Goal: Information Seeking & Learning: Learn about a topic

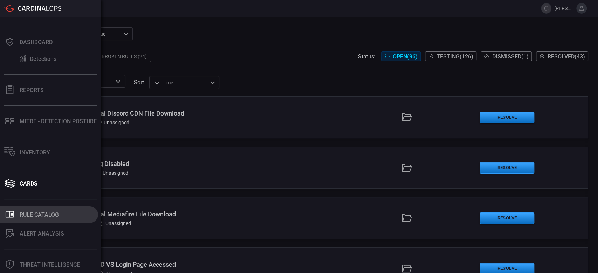
click at [39, 216] on div "Rule Catalog" at bounding box center [39, 215] width 39 height 7
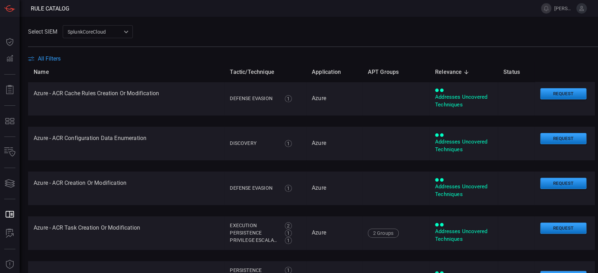
click at [39, 57] on span "All Filters" at bounding box center [49, 58] width 23 height 7
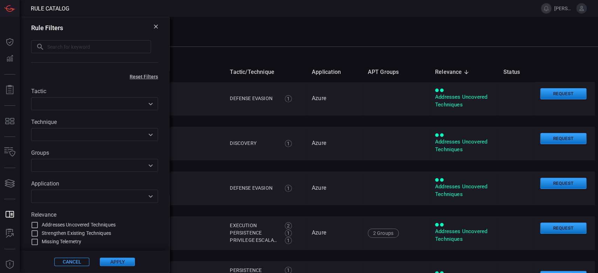
click at [48, 49] on input "text" at bounding box center [99, 46] width 104 height 13
paste input "Windows Potential PRT Theft via BrowserCore"
type input "Windows Potential PRT Theft via BrowserCore"
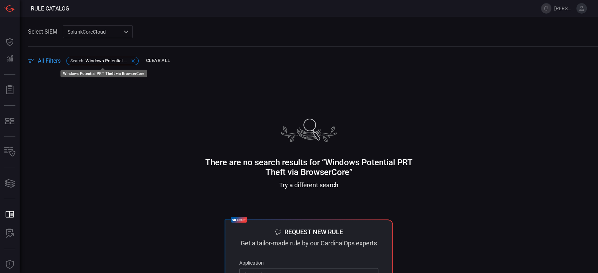
click at [96, 62] on span "Windows Potential PRT Theft via BrowserCore" at bounding box center [108, 60] width 44 height 5
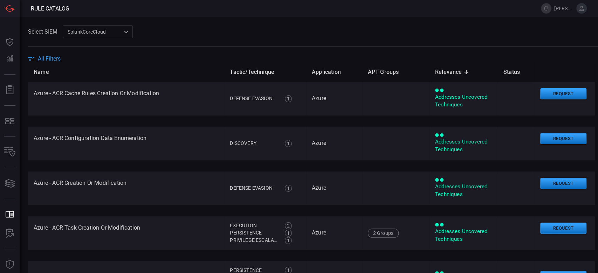
click at [56, 61] on span "All Filters" at bounding box center [49, 58] width 23 height 7
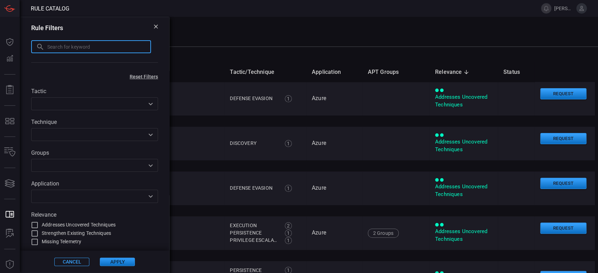
click at [57, 49] on input "text" at bounding box center [99, 46] width 104 height 13
paste input "Windows Potential PRT Theft via BrowserCore"
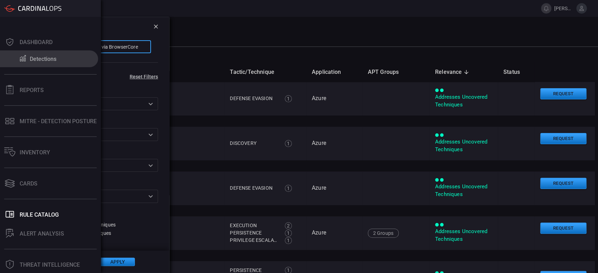
drag, startPoint x: 56, startPoint y: 49, endPoint x: 0, endPoint y: 55, distance: 56.7
click at [0, 55] on div "Rule Catalog [PERSON_NAME][EMAIL_ADDRESS][PERSON_NAME][DOMAIN_NAME] Dashboard D…" at bounding box center [299, 136] width 598 height 273
type input "Potential PRT Theft via BrowserCore"
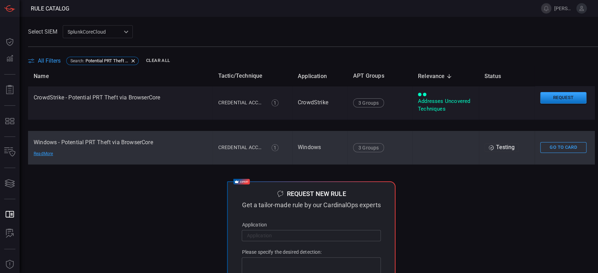
click at [435, 154] on td at bounding box center [446, 148] width 67 height 34
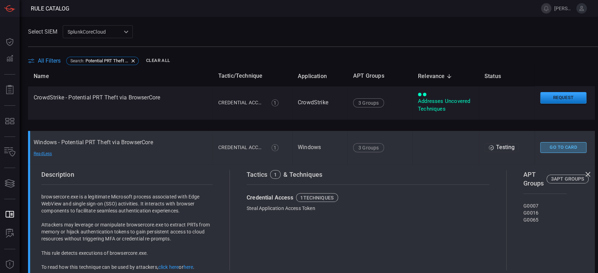
click at [540, 147] on button "Go To Card" at bounding box center [563, 147] width 46 height 11
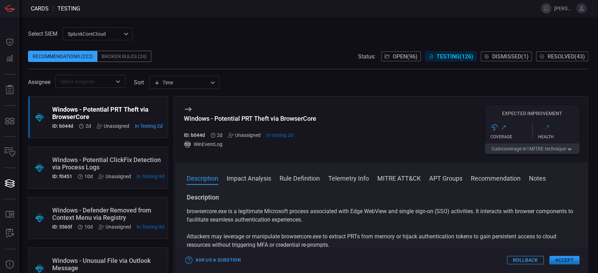
click at [394, 181] on button "MITRE ATT&CK" at bounding box center [399, 178] width 43 height 8
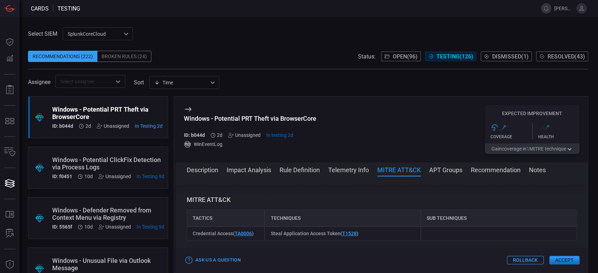
scroll to position [351, 0]
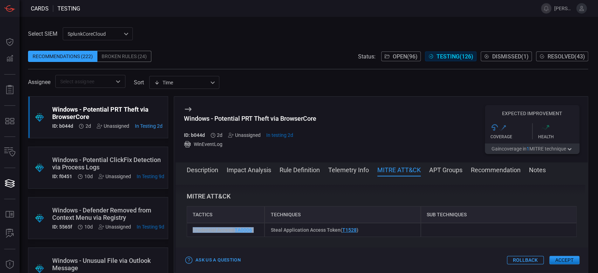
drag, startPoint x: 240, startPoint y: 230, endPoint x: 189, endPoint y: 234, distance: 51.7
click at [189, 234] on div "Credential Access ( TA0006 )" at bounding box center [226, 230] width 78 height 14
copy span "Credential Access ( TA0006 )"
drag, startPoint x: 387, startPoint y: 235, endPoint x: 269, endPoint y: 234, distance: 117.8
click at [269, 234] on div "Steal Application Access Token ( T1528 )" at bounding box center [343, 230] width 156 height 14
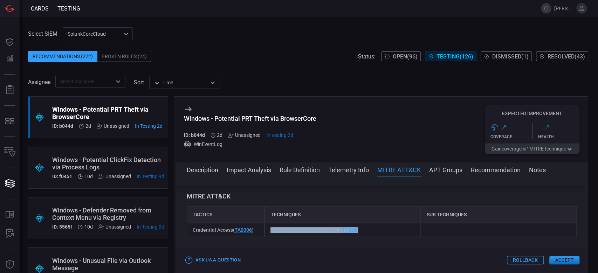
copy span "Steal Application Access Token ( T1528 )"
